Goal: Information Seeking & Learning: Learn about a topic

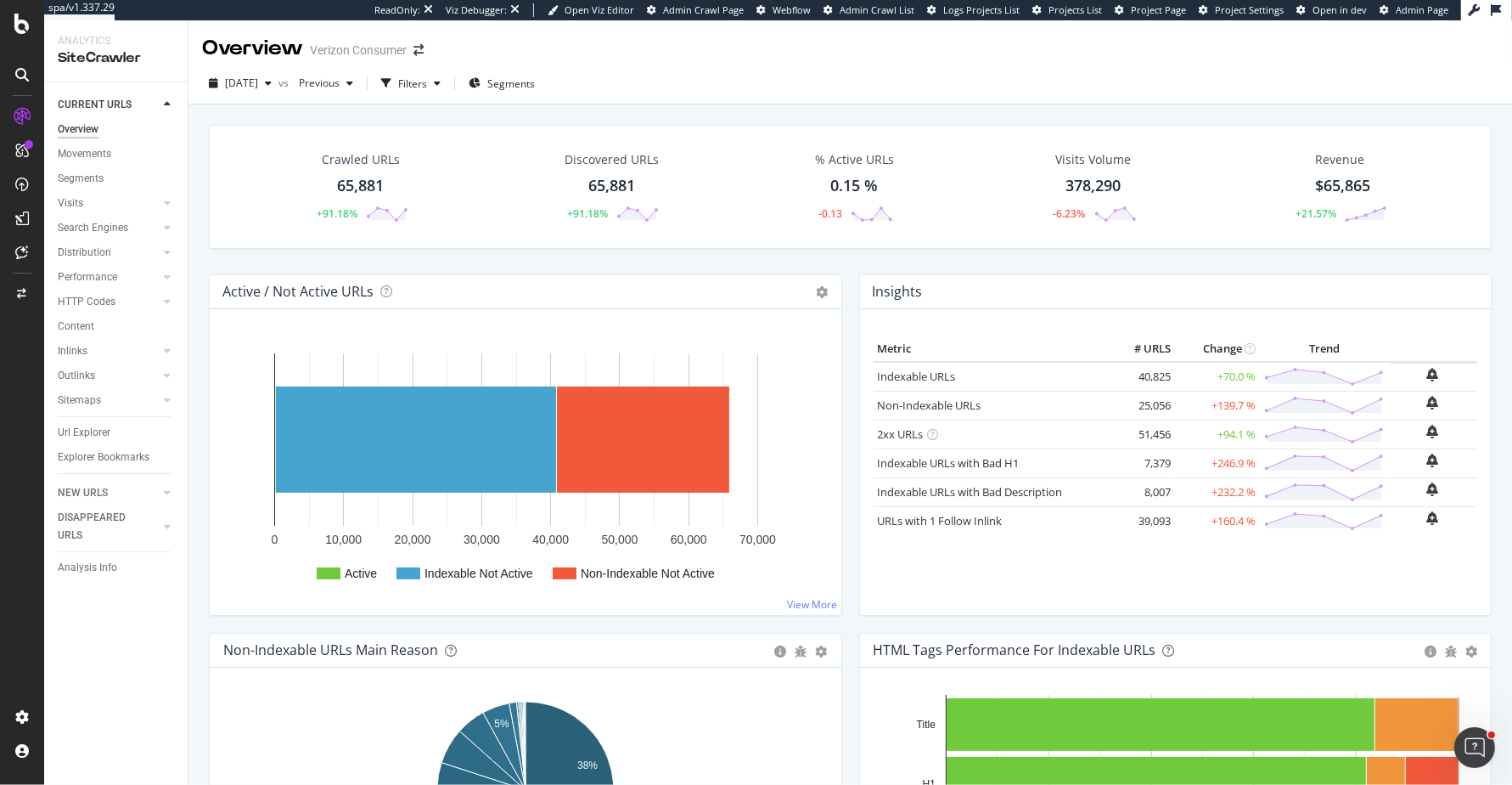
click at [845, 616] on div "Active / Not Active URLs Chart (by Value) Chart (by Percentage) Table Expand Ex…" at bounding box center [526, 453] width 650 height 359
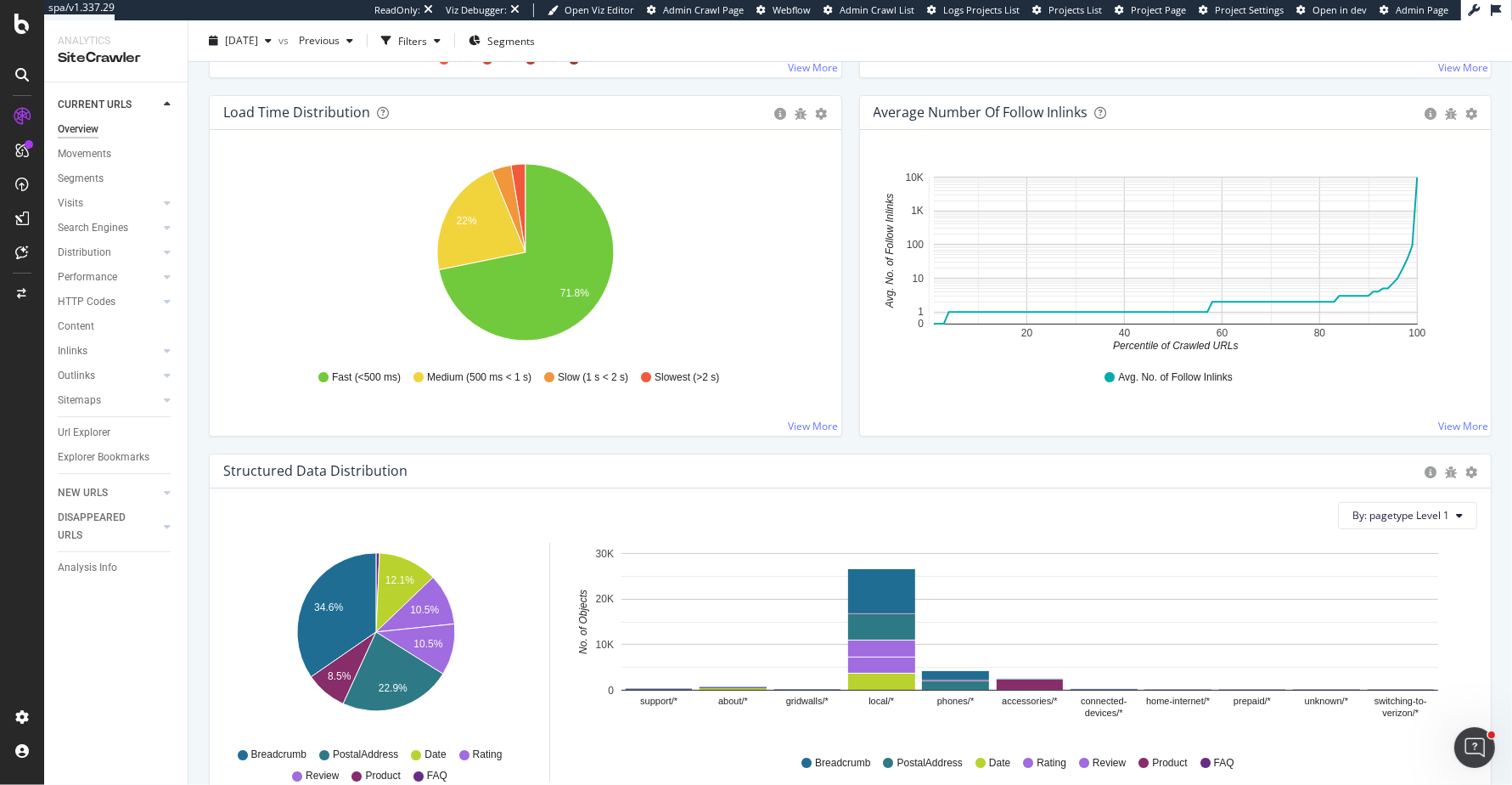
scroll to position [1187, 0]
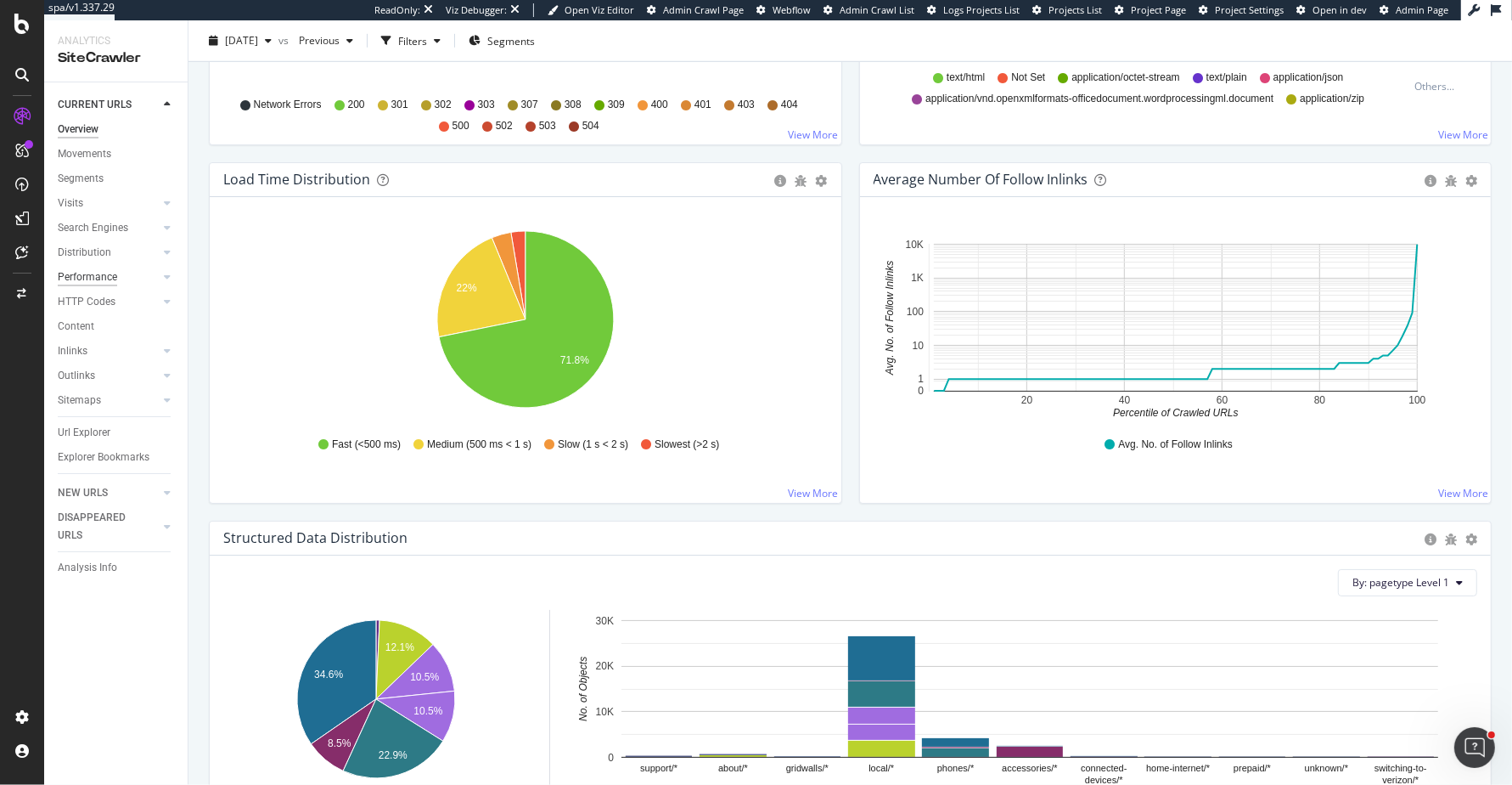
click at [101, 277] on div "Performance" at bounding box center [88, 277] width 60 height 18
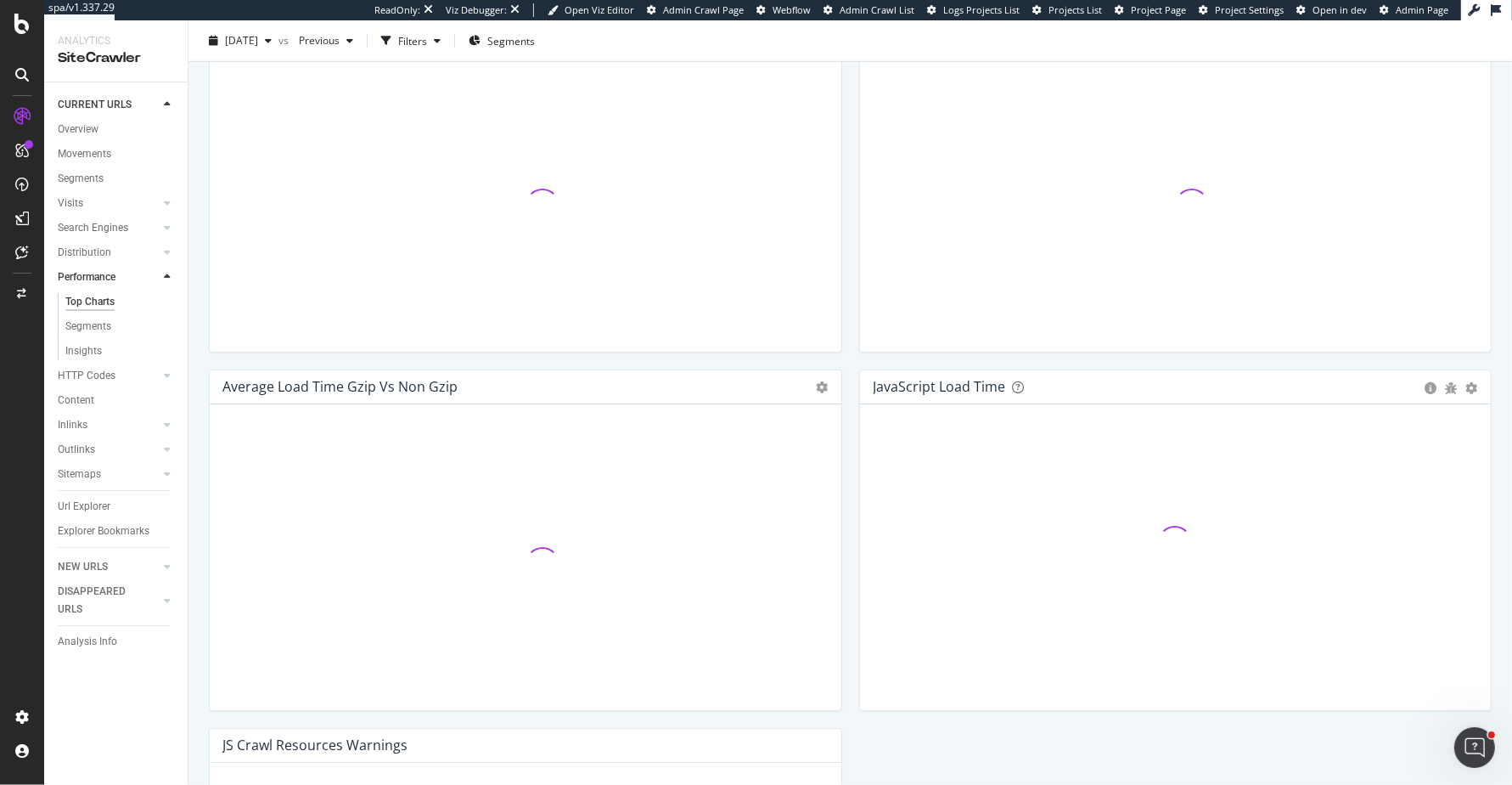
scroll to position [1187, 0]
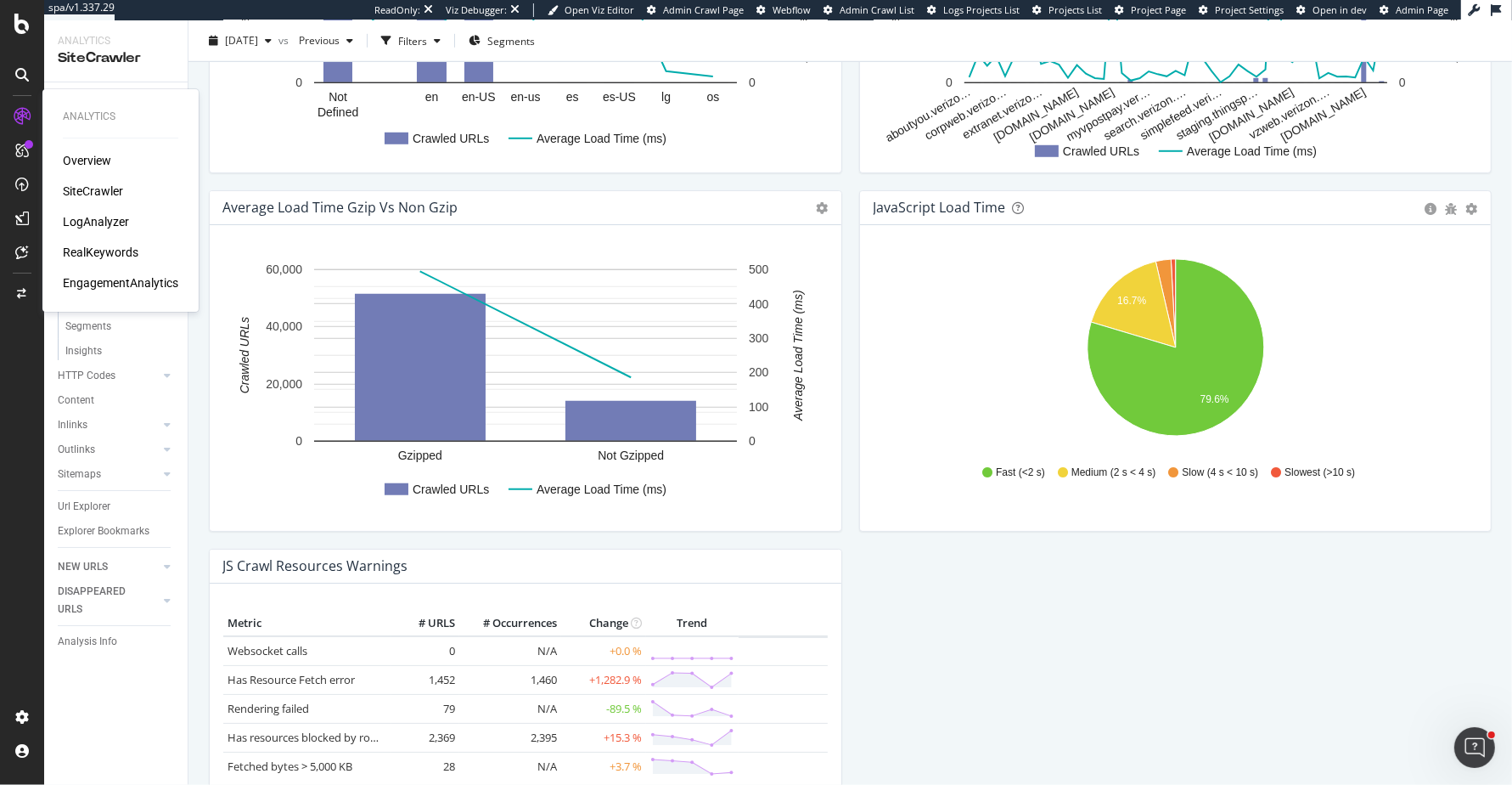
click at [106, 213] on div "LogAnalyzer" at bounding box center [96, 221] width 66 height 17
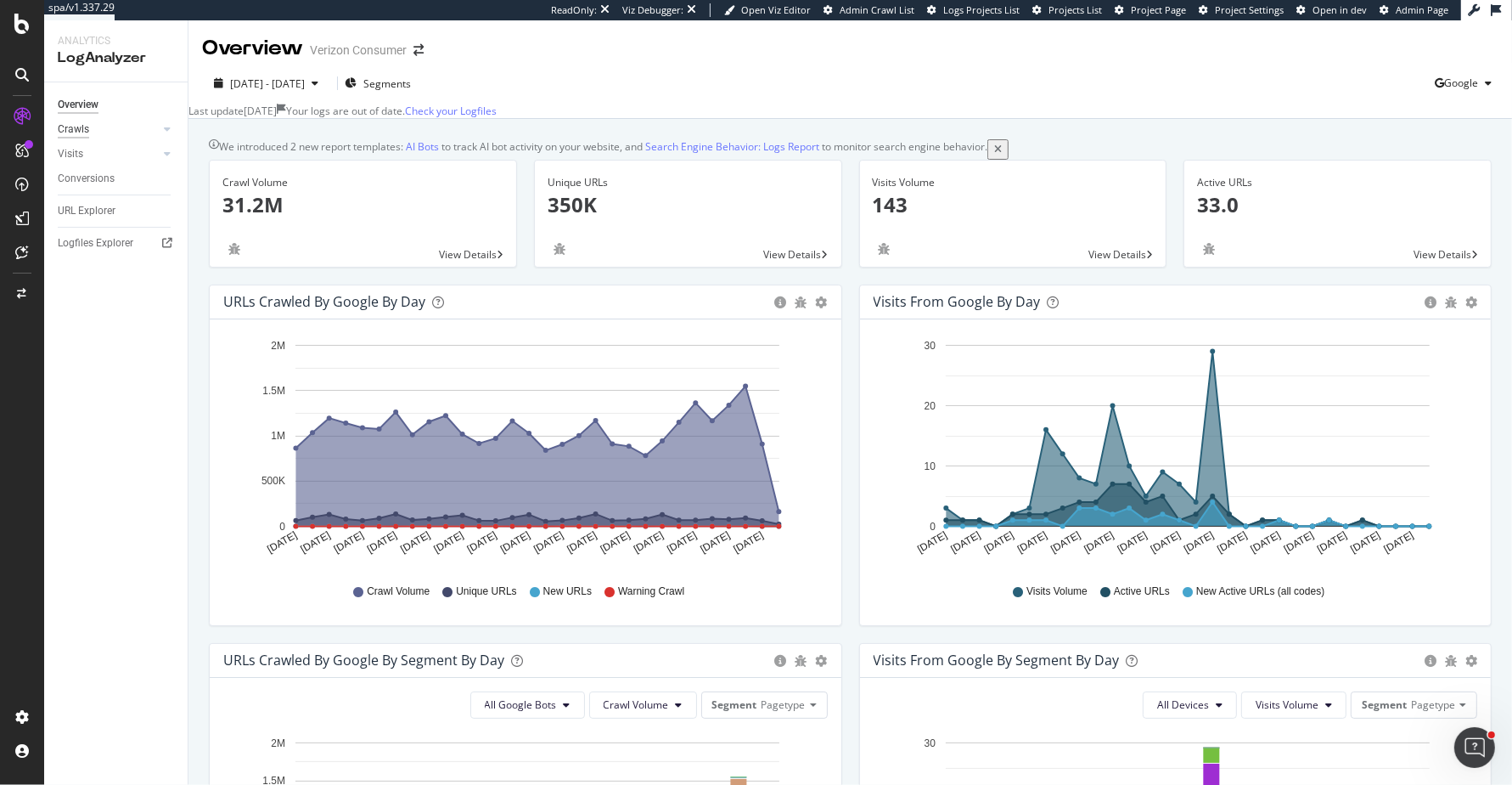
click at [81, 127] on div "Crawls" at bounding box center [73, 129] width 32 height 18
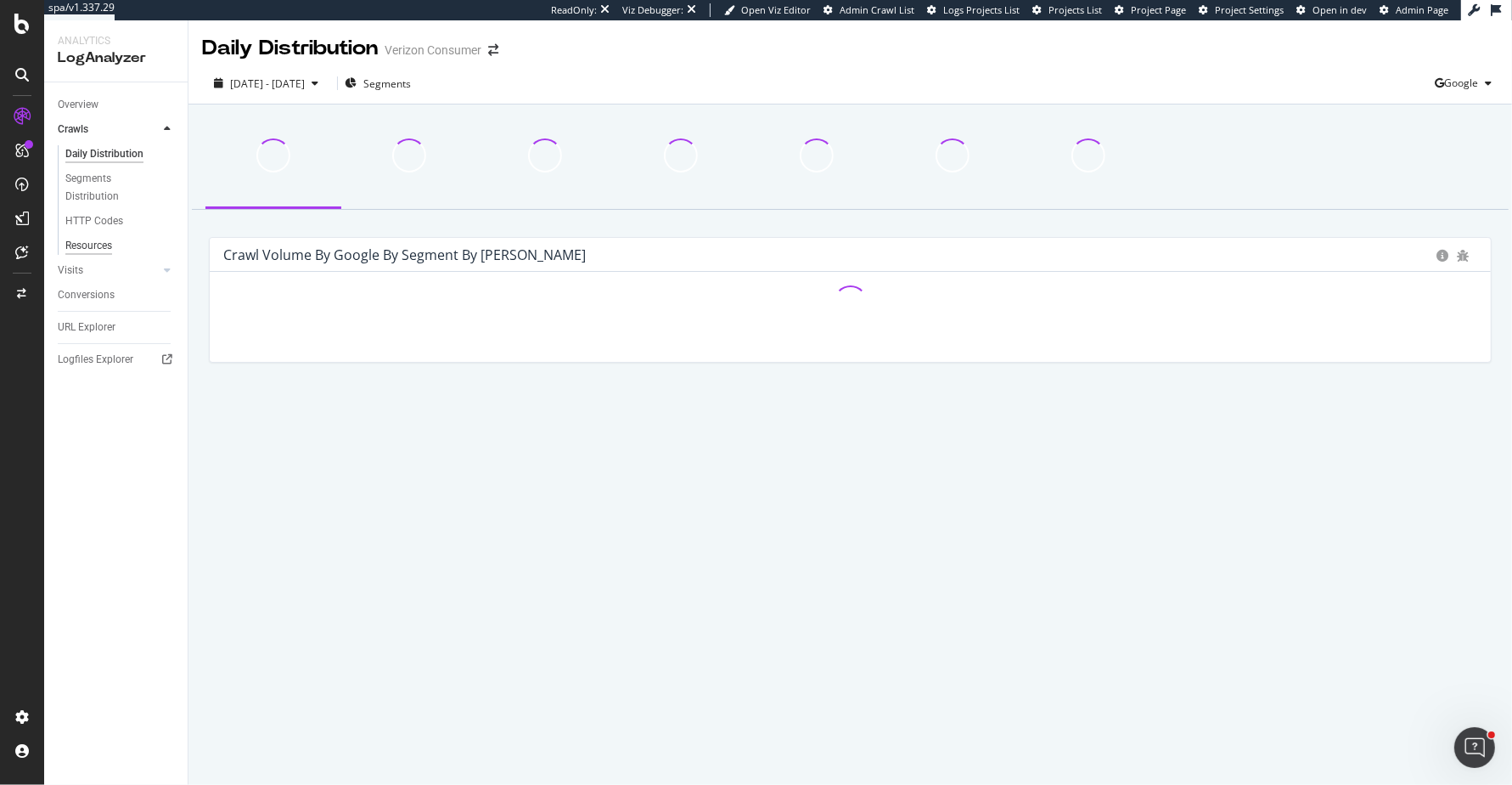
click at [101, 246] on div "Resources" at bounding box center [89, 246] width 47 height 18
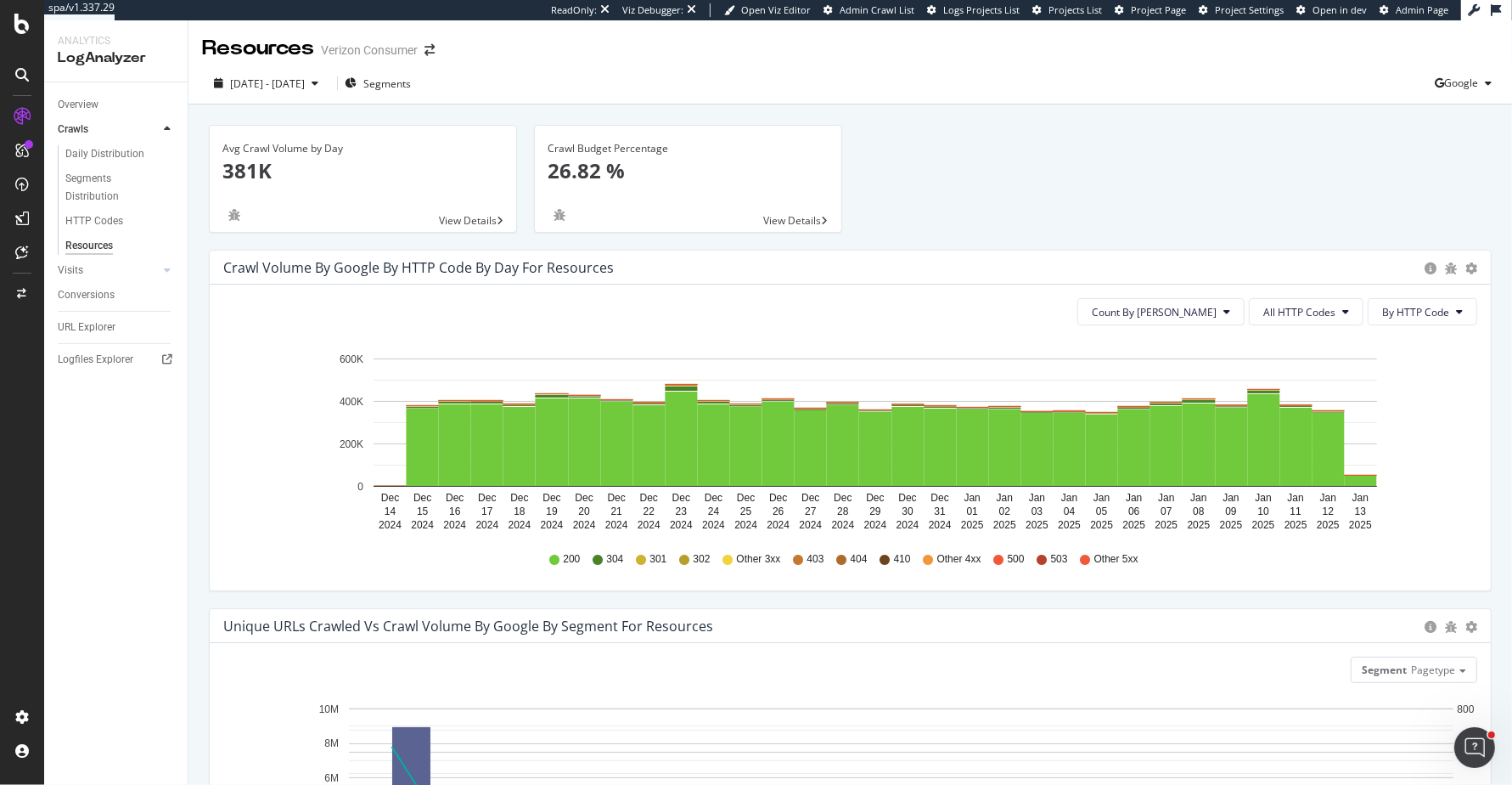
click at [674, 167] on p "26.82 %" at bounding box center [687, 171] width 281 height 29
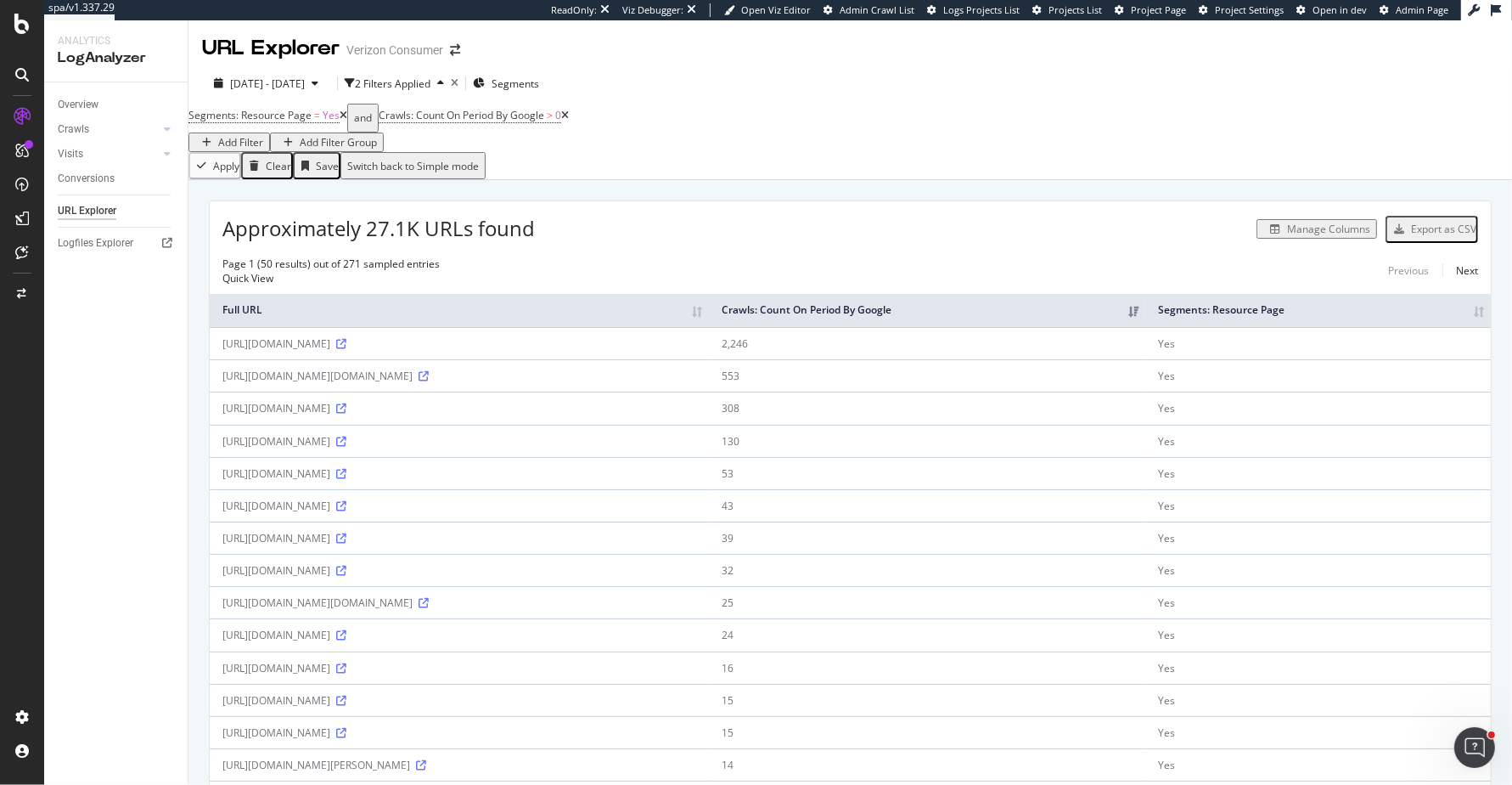
click at [1431, 224] on div "Export as CSV" at bounding box center [1443, 229] width 65 height 14
click at [89, 175] on div "Conversions" at bounding box center [86, 179] width 57 height 18
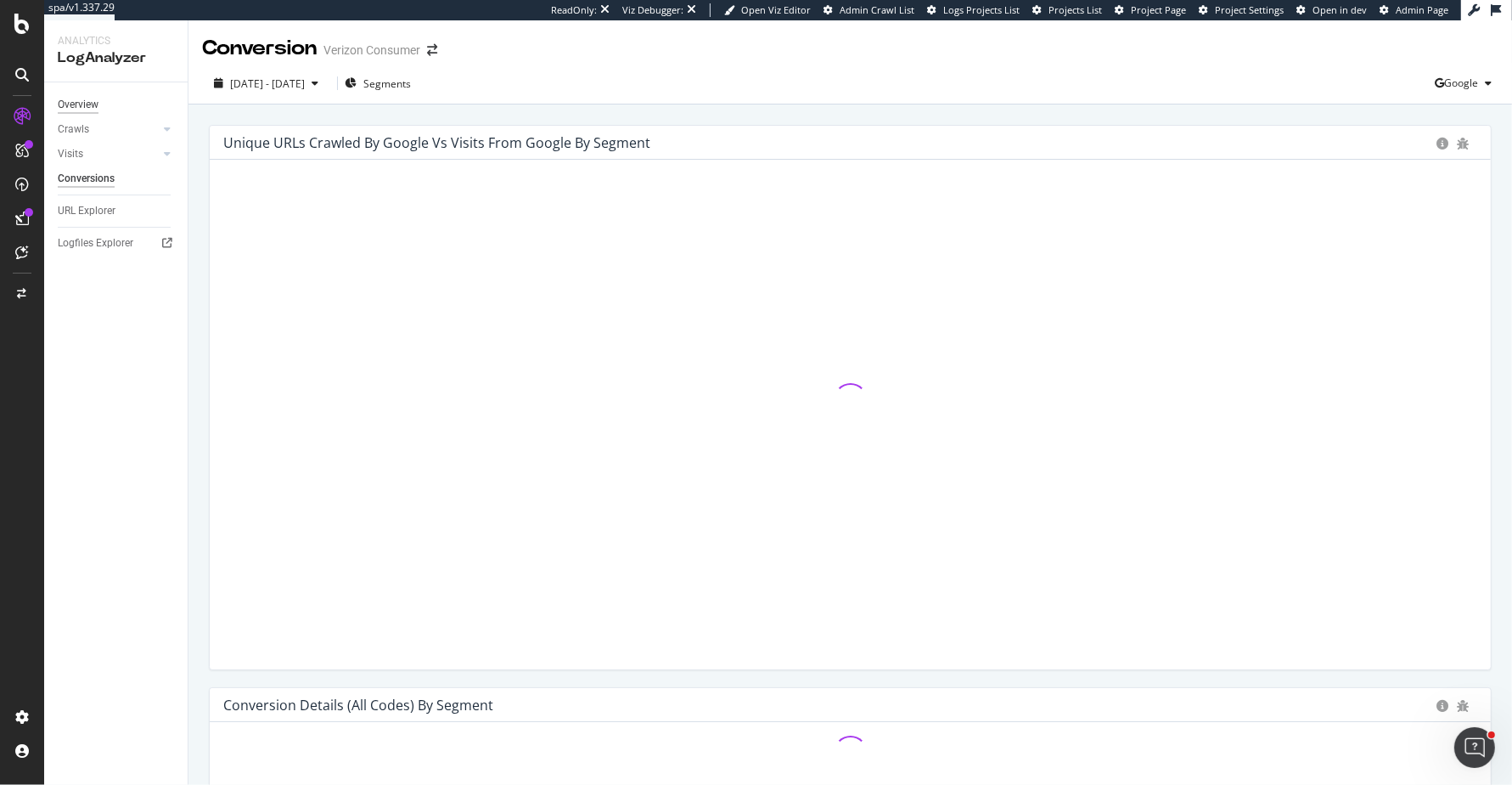
click at [92, 98] on div "Overview" at bounding box center [78, 105] width 41 height 18
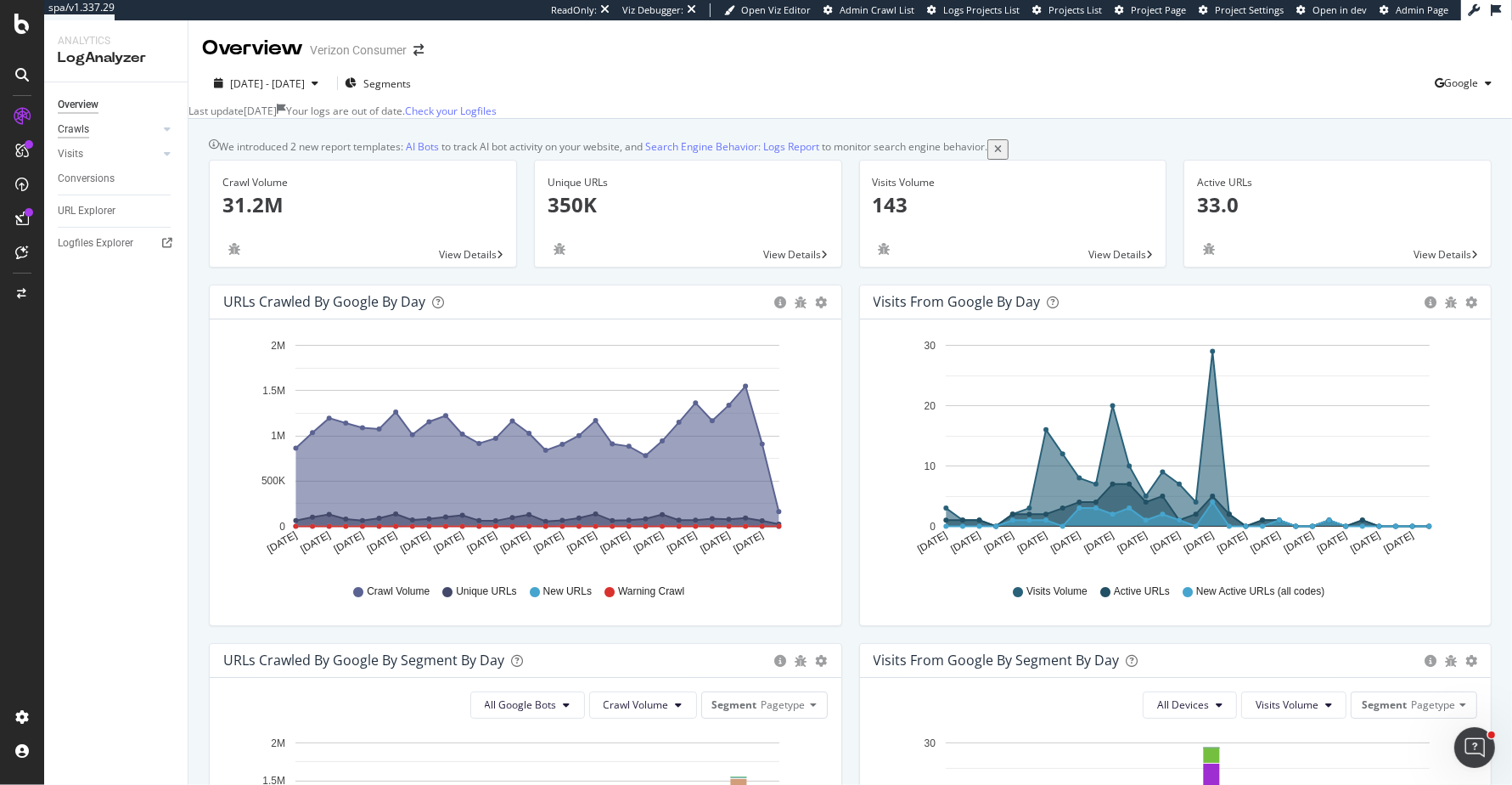
click at [75, 126] on div "Crawls" at bounding box center [73, 129] width 32 height 18
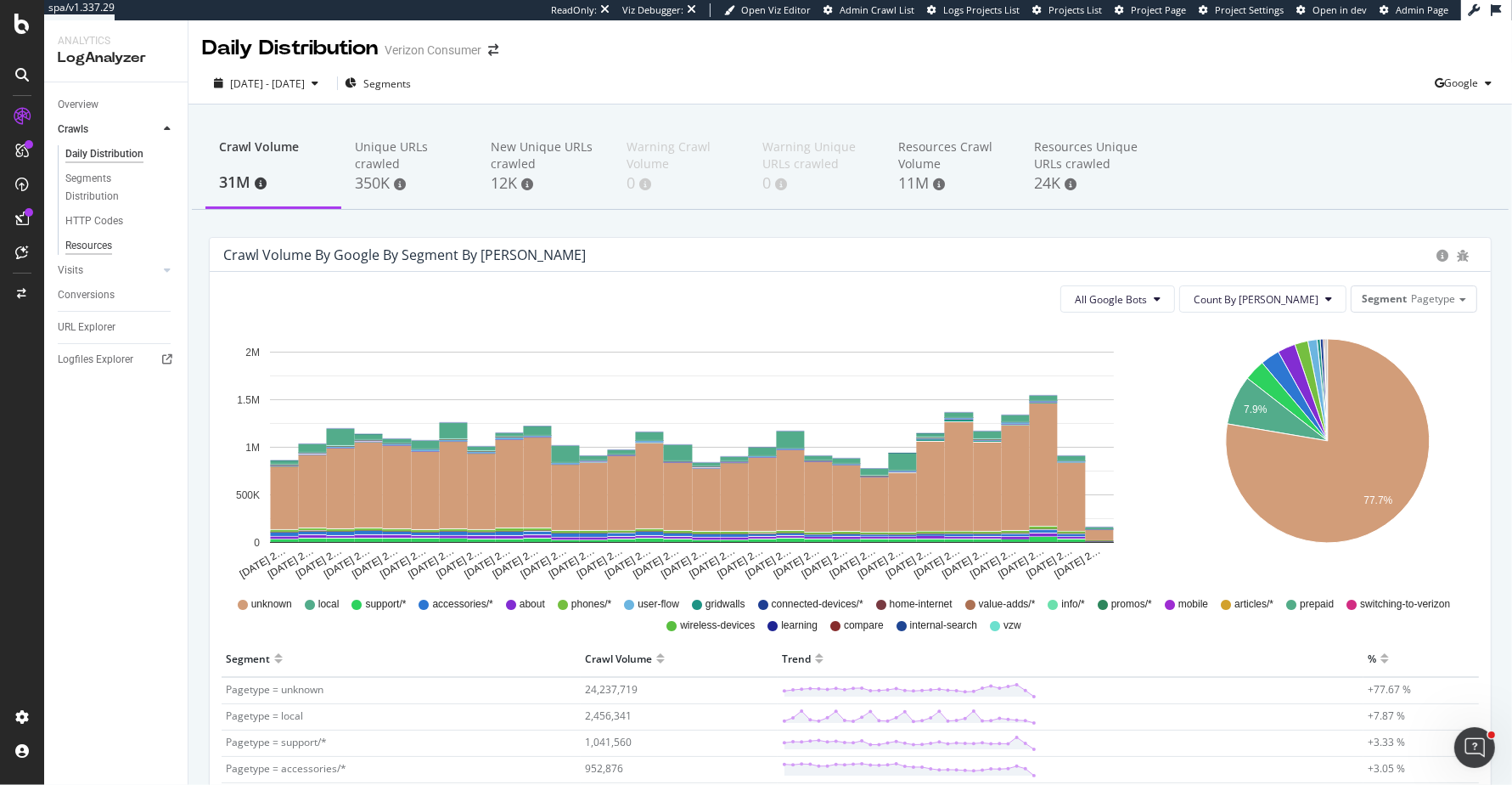
click at [99, 247] on div "Resources" at bounding box center [89, 246] width 47 height 18
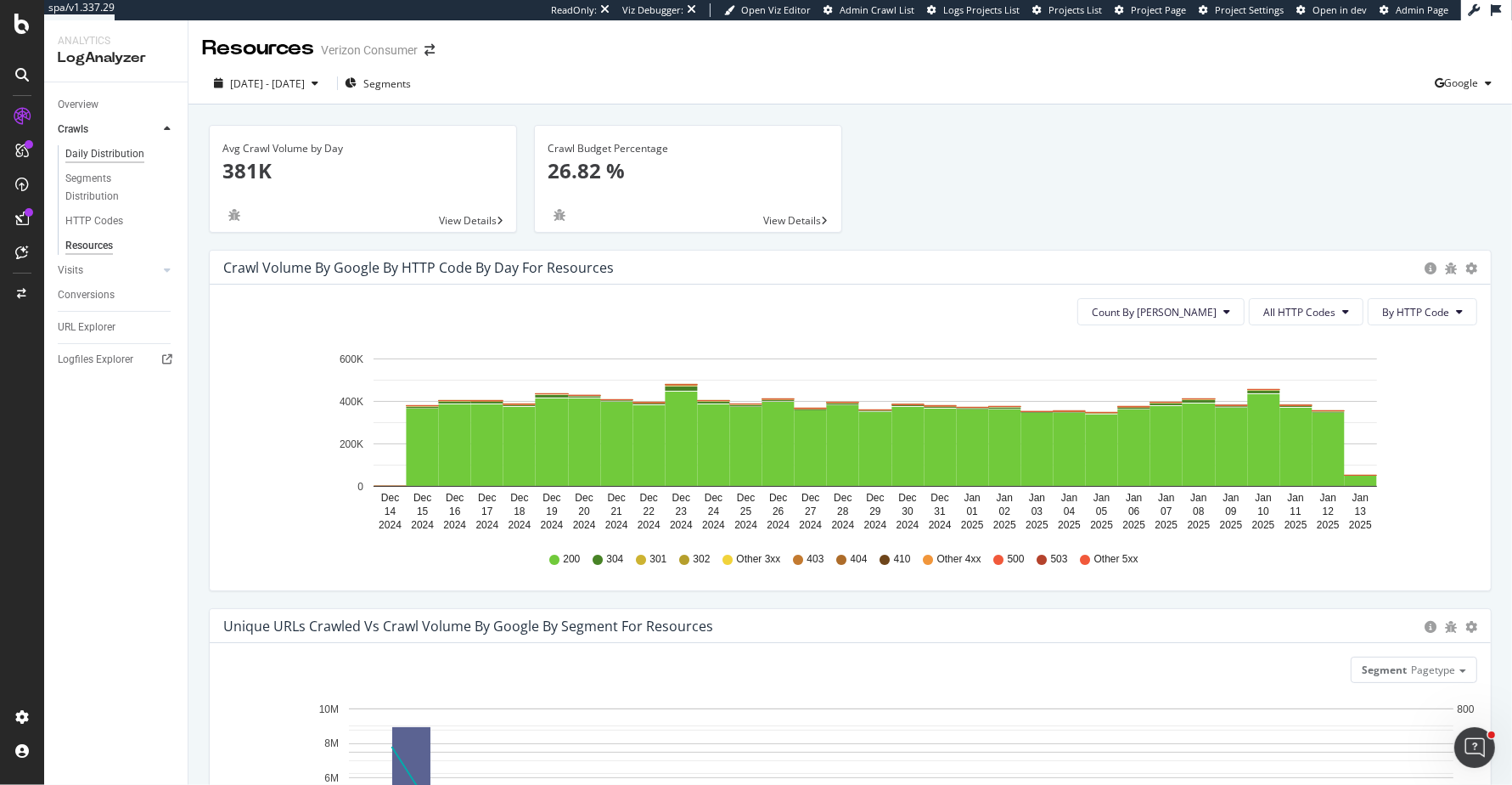
click at [88, 158] on div "Daily Distribution" at bounding box center [104, 154] width 79 height 18
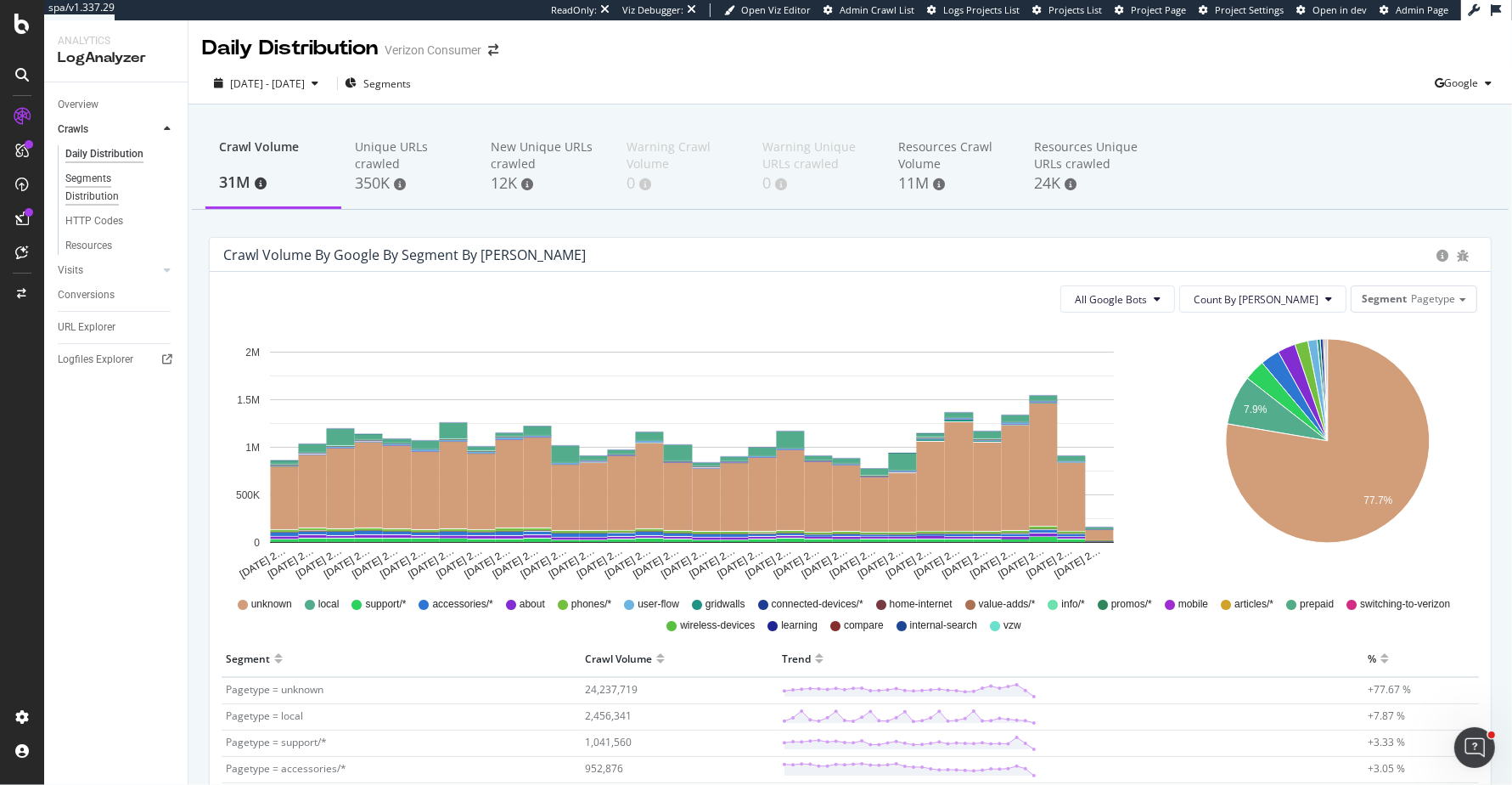
click at [88, 191] on div "Segments Distribution" at bounding box center [112, 187] width 94 height 35
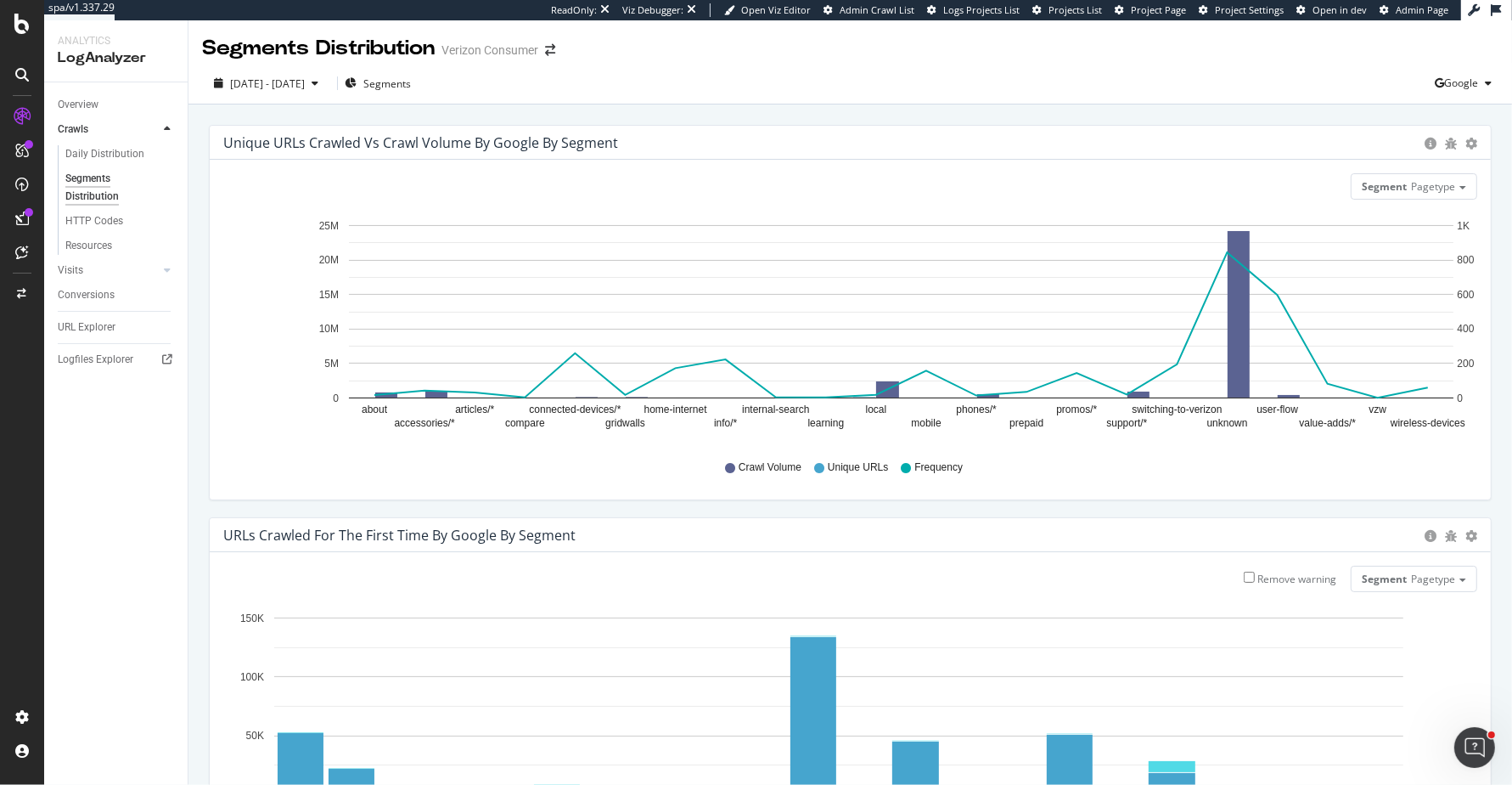
click at [850, 511] on div "Unique URLs Crawled vs Crawl Volume by google by Segment Chart (by Value) Table…" at bounding box center [850, 321] width 1300 height 392
